Goal: Information Seeking & Learning: Learn about a topic

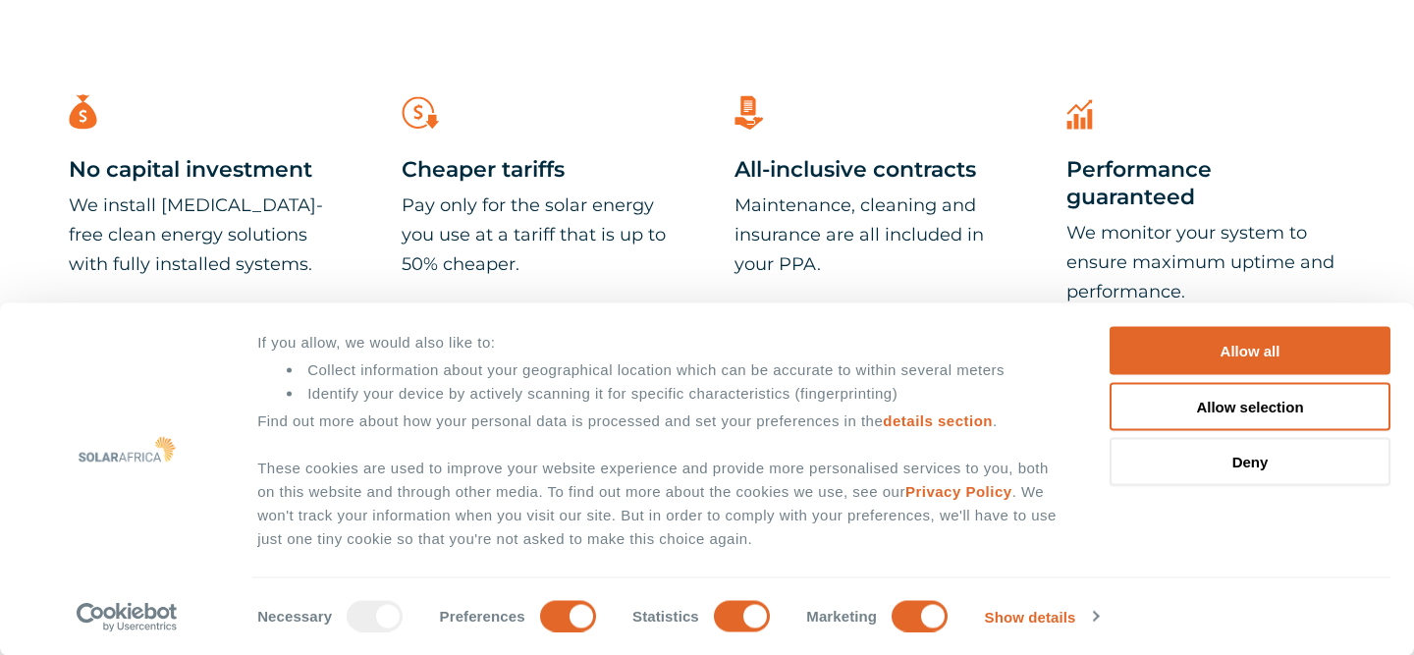
scroll to position [1100, 0]
click at [1223, 354] on button "Allow all" at bounding box center [1250, 351] width 281 height 48
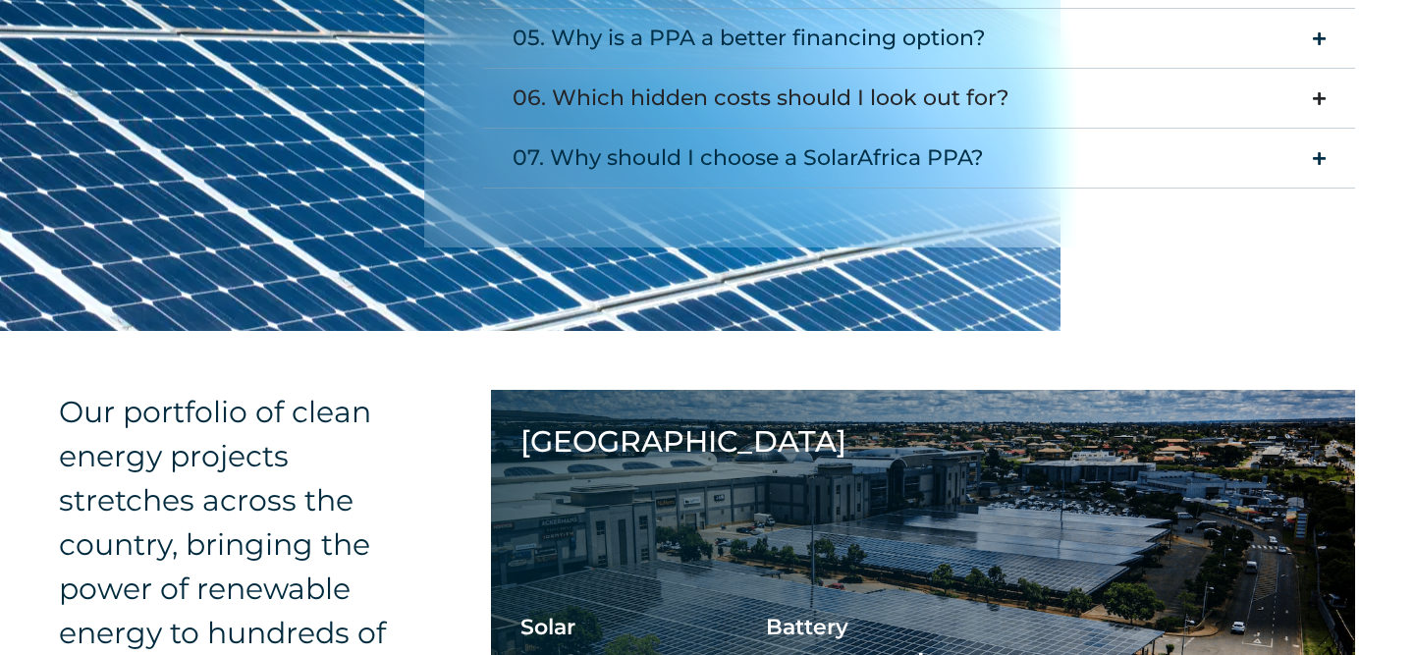
scroll to position [2867, 0]
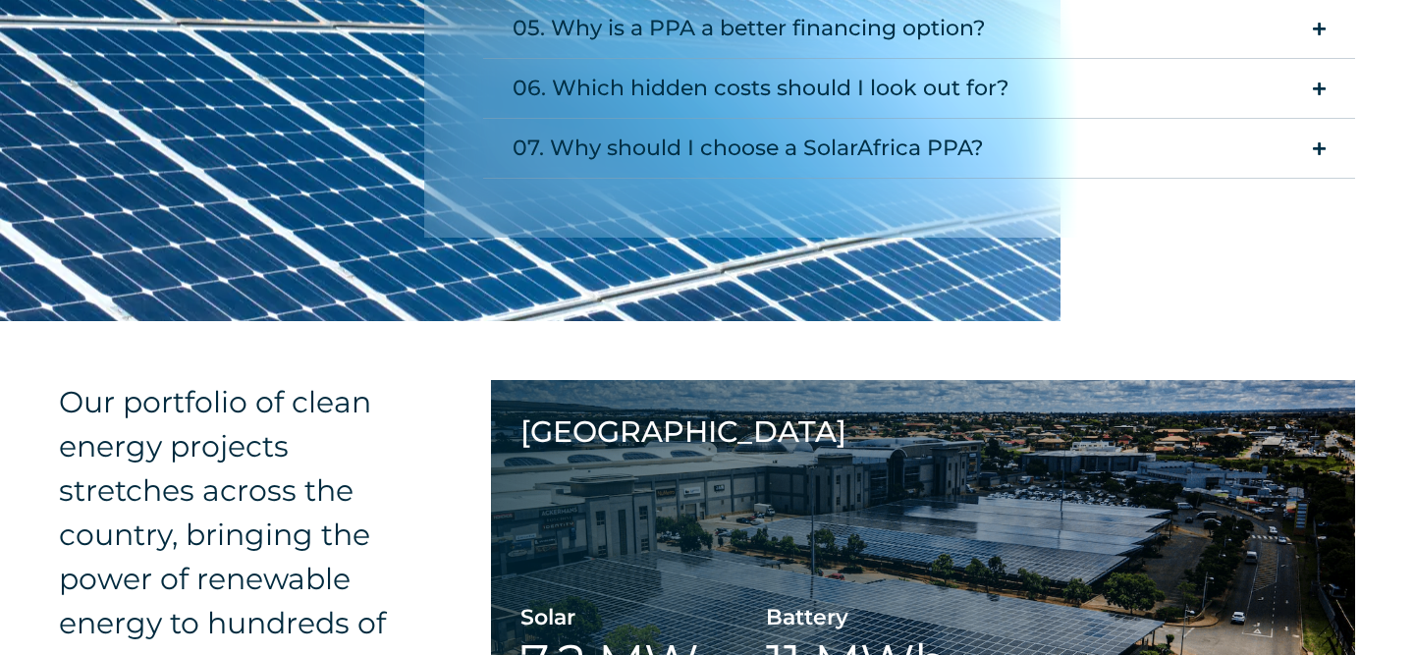
click at [1316, 142] on icon "Accordion. Open links with Enter or Space, close with Escape, and navigate with…" at bounding box center [1319, 148] width 13 height 15
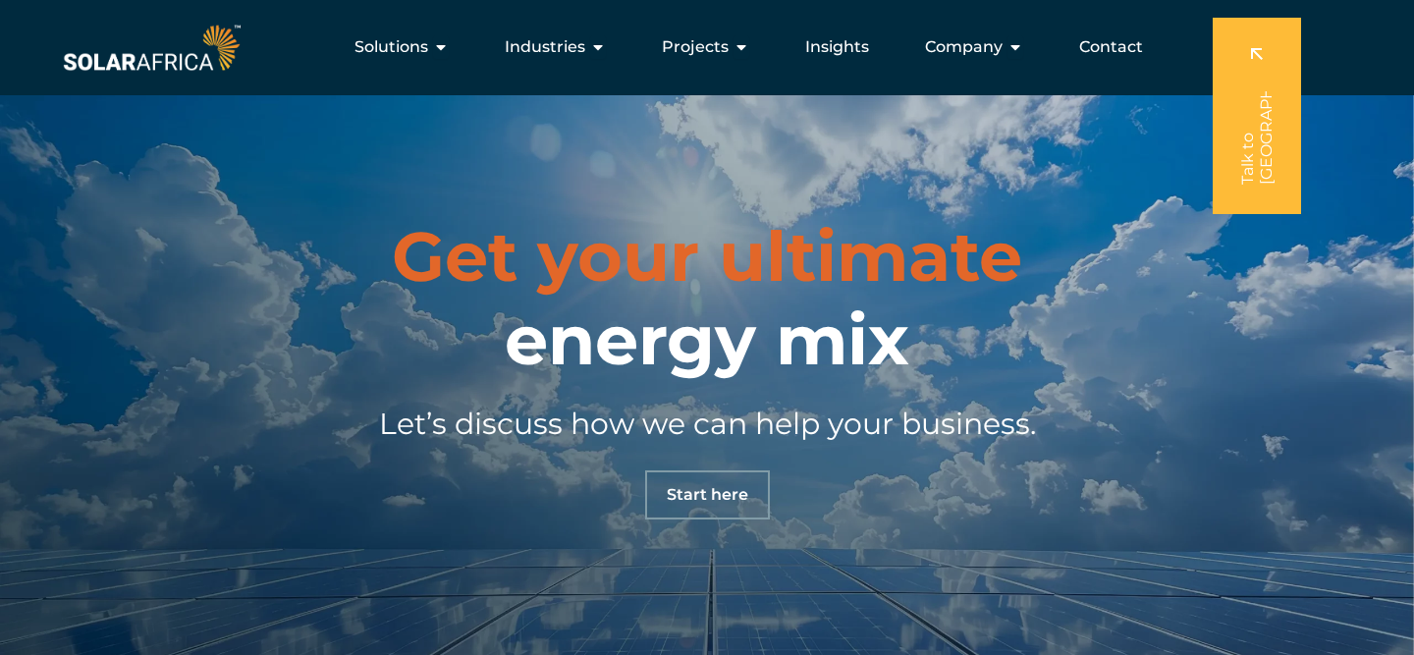
scroll to position [5960, 0]
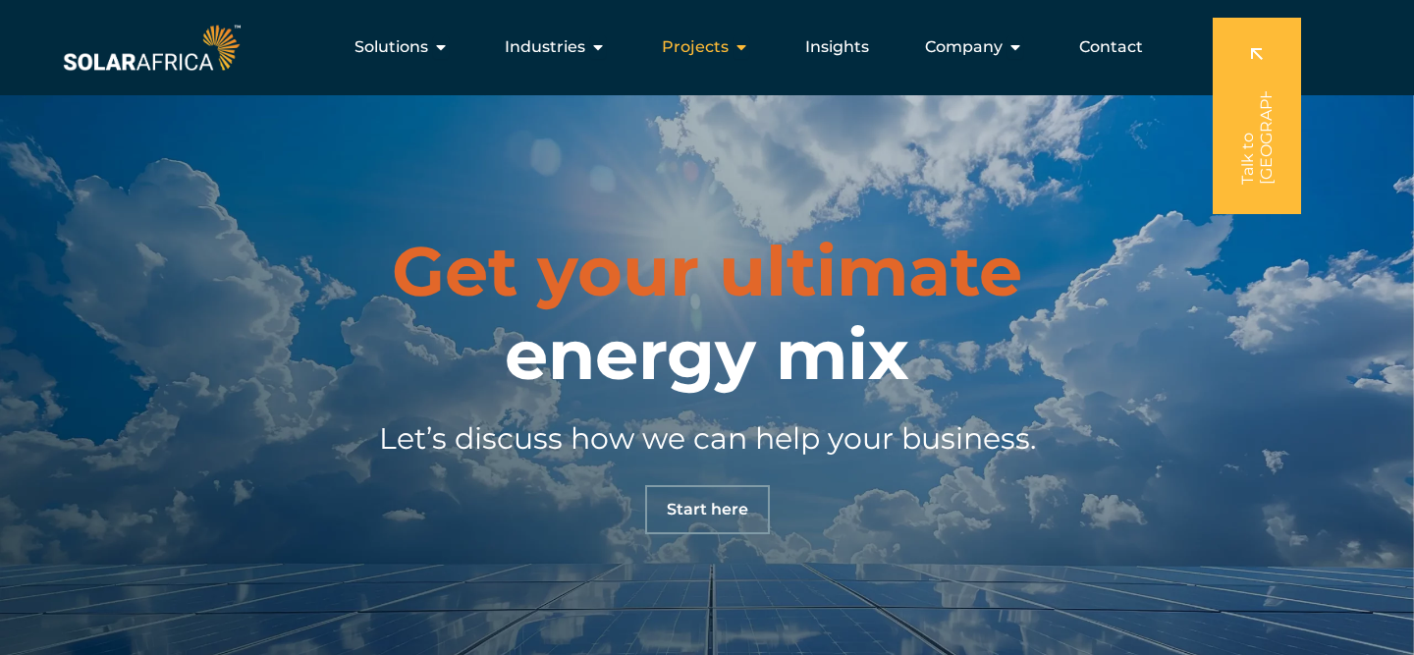
click at [741, 52] on icon "Menu" at bounding box center [742, 47] width 16 height 16
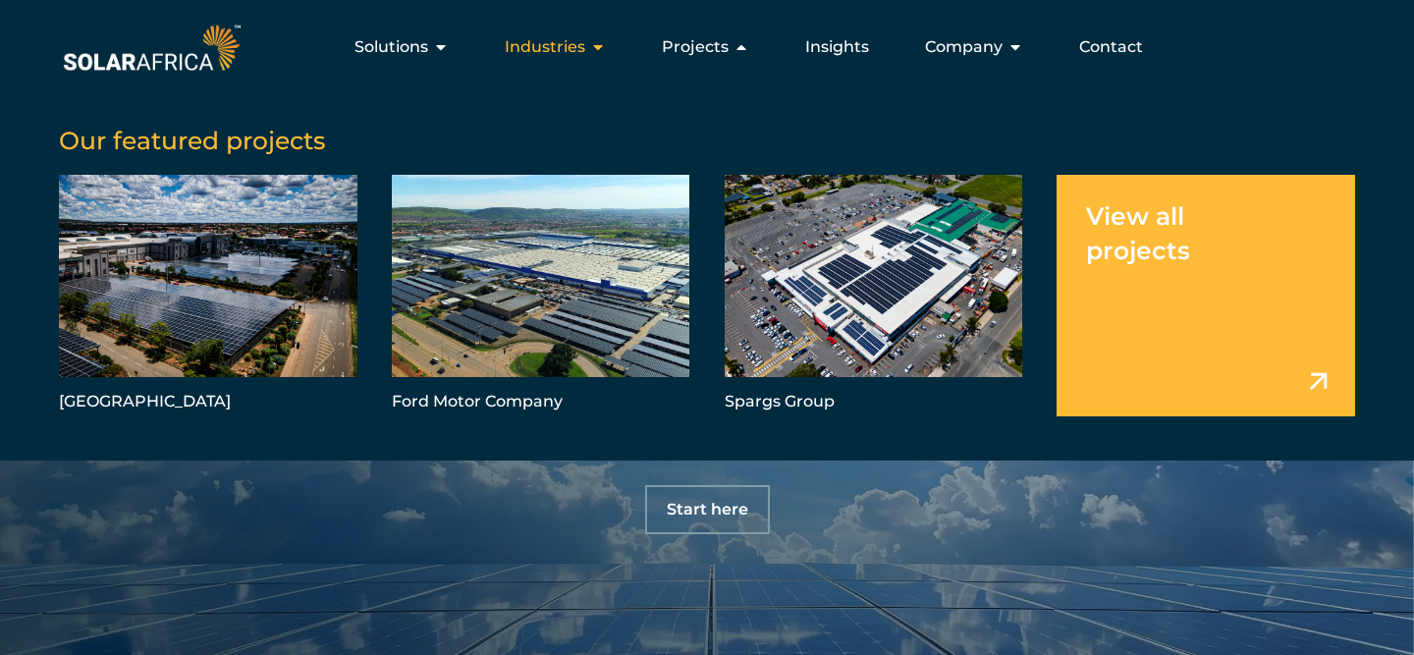
click at [602, 46] on icon "Menu" at bounding box center [598, 47] width 16 height 16
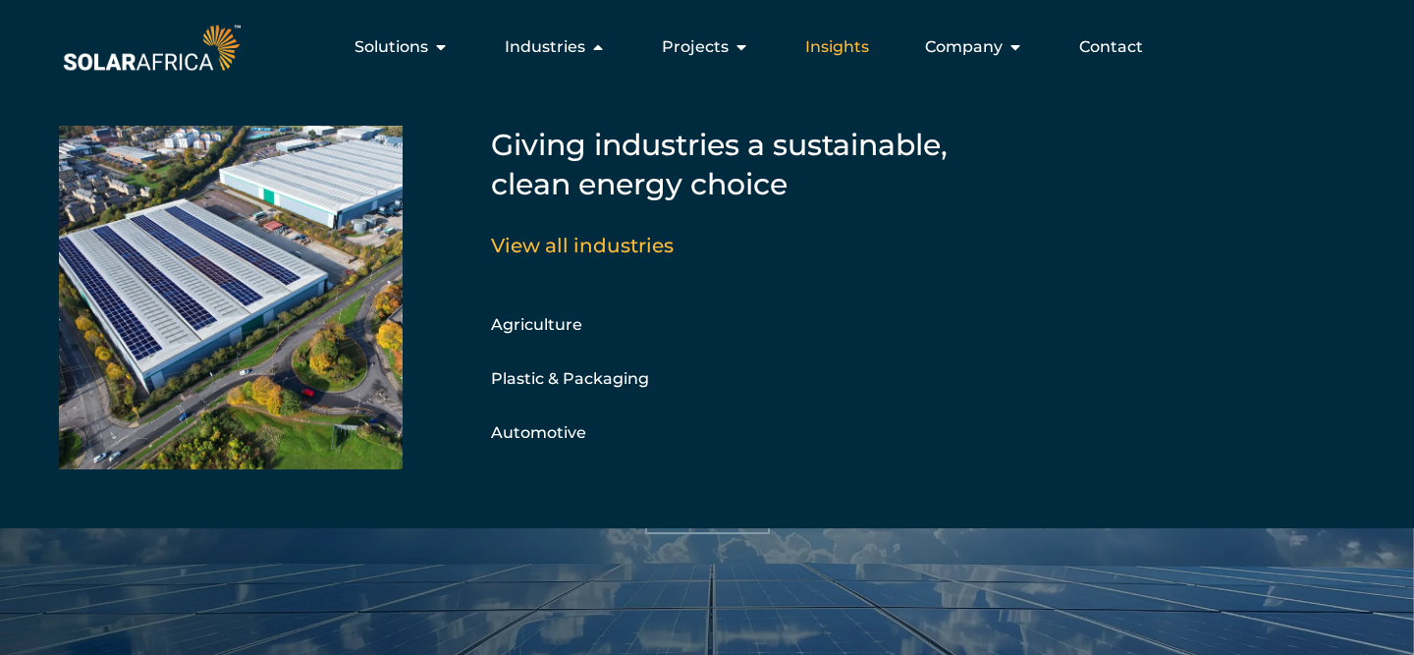
click at [860, 45] on span "Insights" at bounding box center [837, 47] width 64 height 24
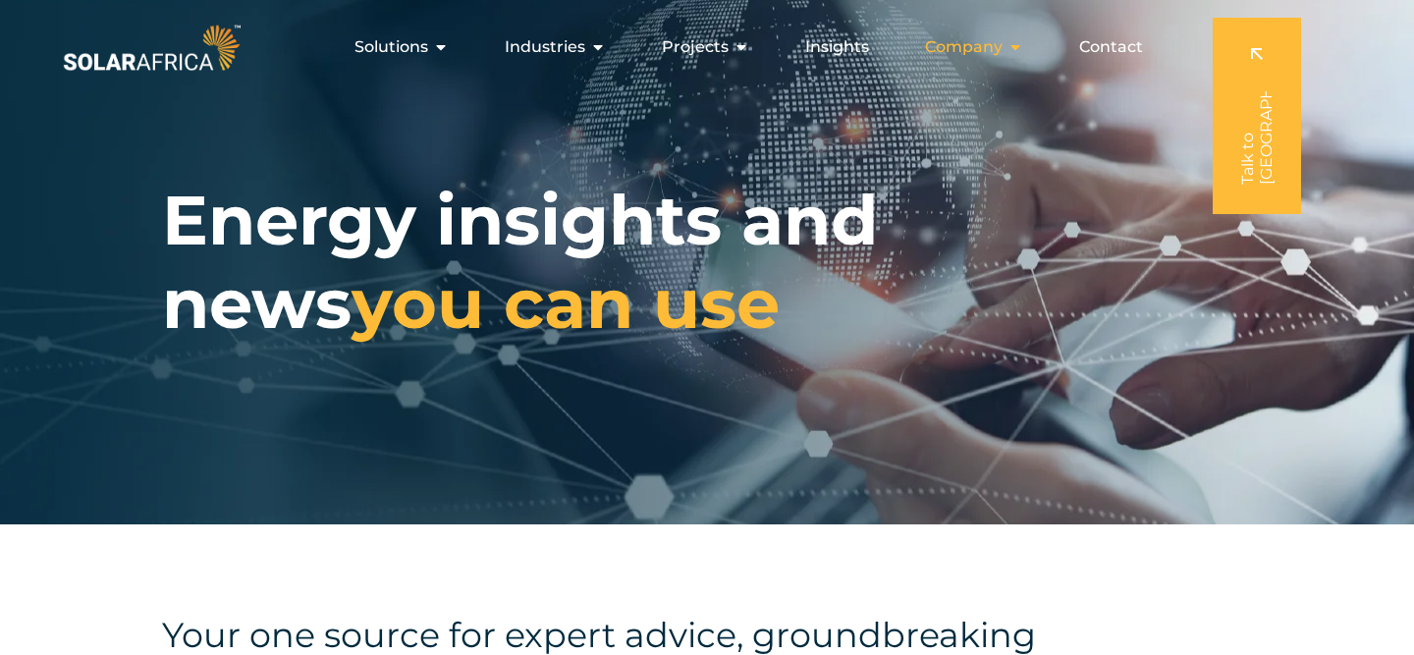
click at [1011, 46] on icon "Menu" at bounding box center [1016, 47] width 16 height 16
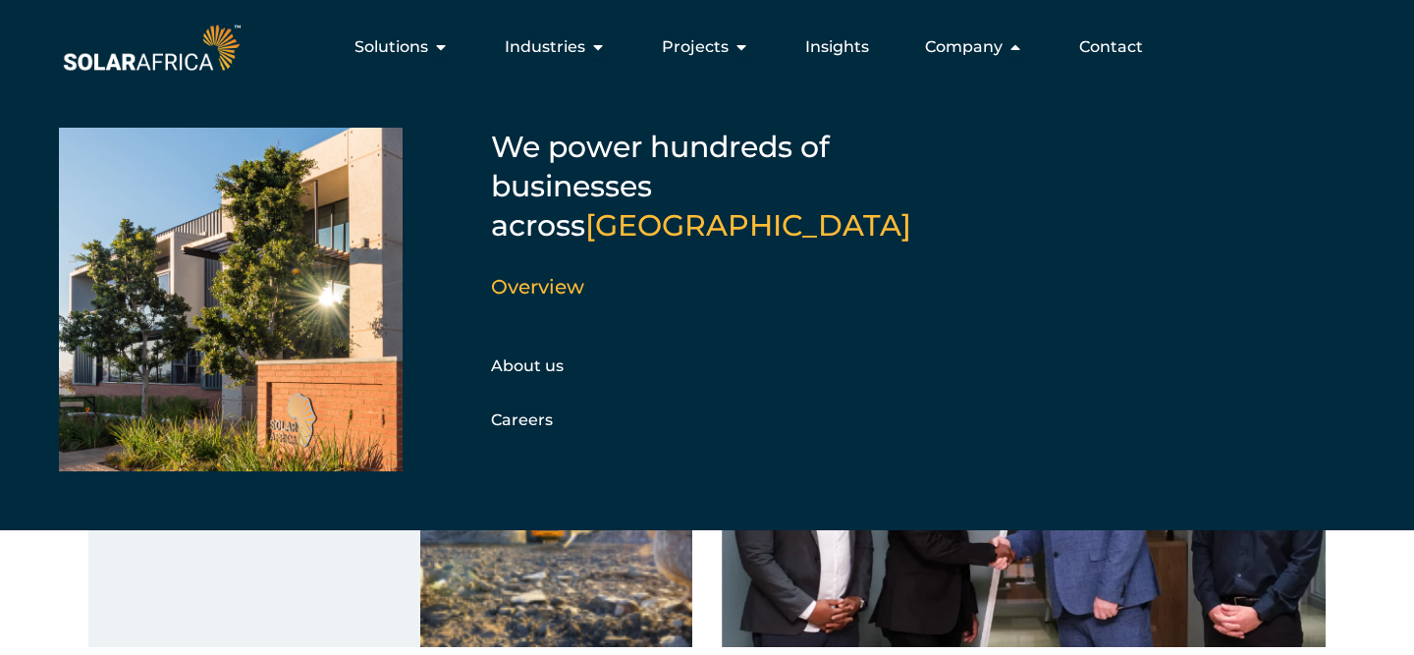
scroll to position [1497, 0]
